Goal: Task Accomplishment & Management: Book appointment/travel/reservation

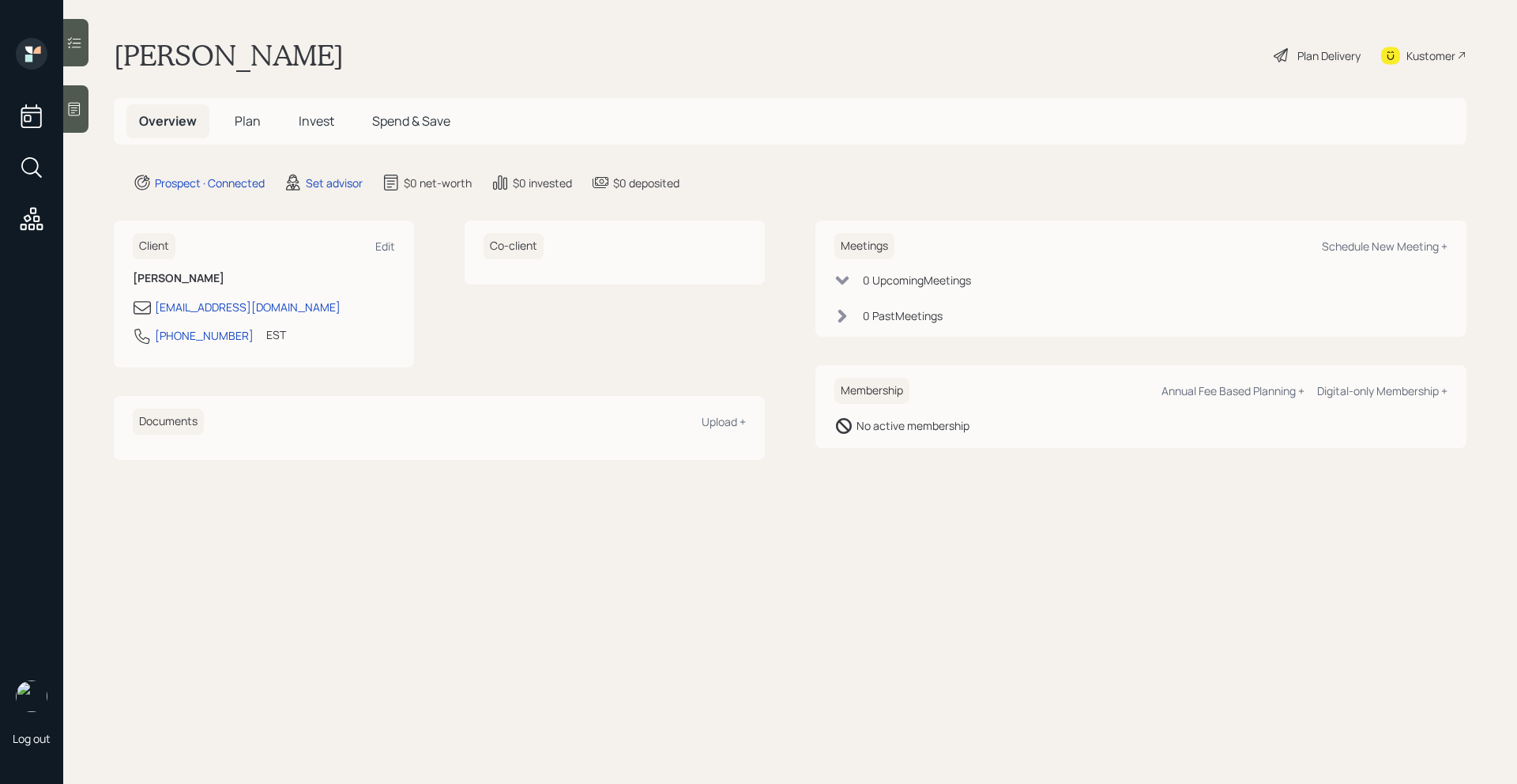
click at [1350, 260] on div "Meetings Schedule New Meeting + 0 Upcoming Meeting s 0 Past Meeting s" at bounding box center [1140, 279] width 651 height 117
click at [1362, 252] on div "Schedule New Meeting +" at bounding box center [1385, 246] width 126 height 15
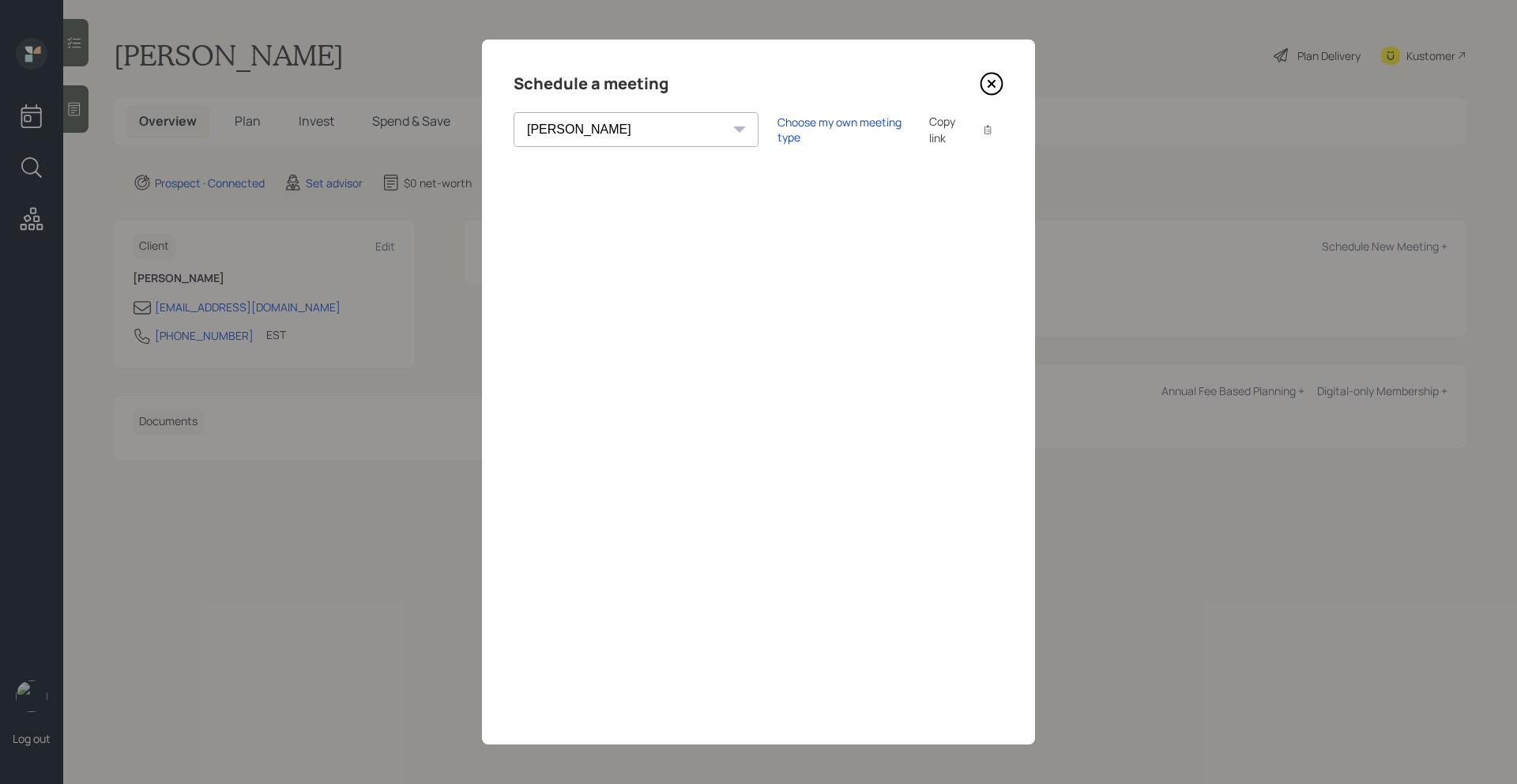
click at [624, 140] on select "[PERSON_NAME] [PERSON_NAME] [PERSON_NAME] [PERSON_NAME] [PERSON_NAME] [PERSON_N…" at bounding box center [636, 129] width 245 height 35
select select "205a2f49-d305-4782-8e90-e36bafbe5565"
click at [514, 112] on select "[PERSON_NAME] [PERSON_NAME] [PERSON_NAME] [PERSON_NAME] [PERSON_NAME] [PERSON_N…" at bounding box center [636, 129] width 245 height 35
click at [778, 129] on div "Choose my own meeting type" at bounding box center [844, 129] width 133 height 30
click at [985, 81] on icon at bounding box center [992, 84] width 24 height 24
